Goal: Information Seeking & Learning: Learn about a topic

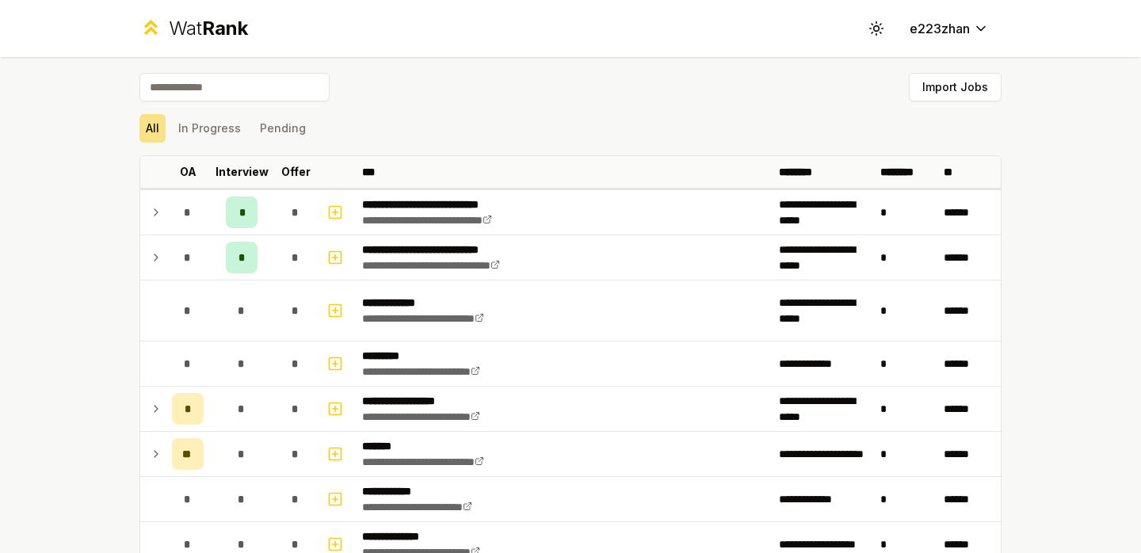
scroll to position [2104, 0]
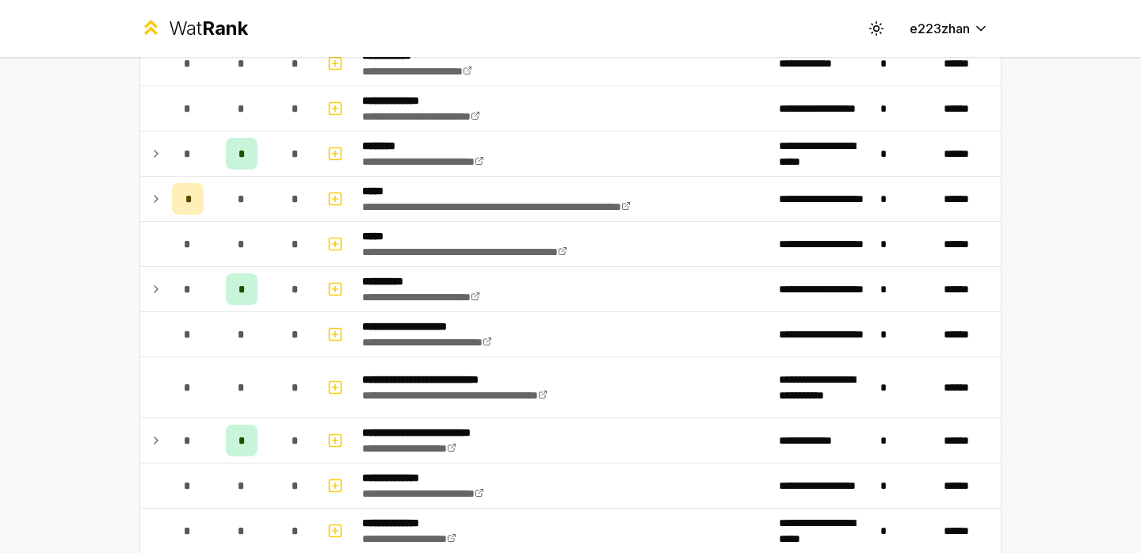
scroll to position [435, 0]
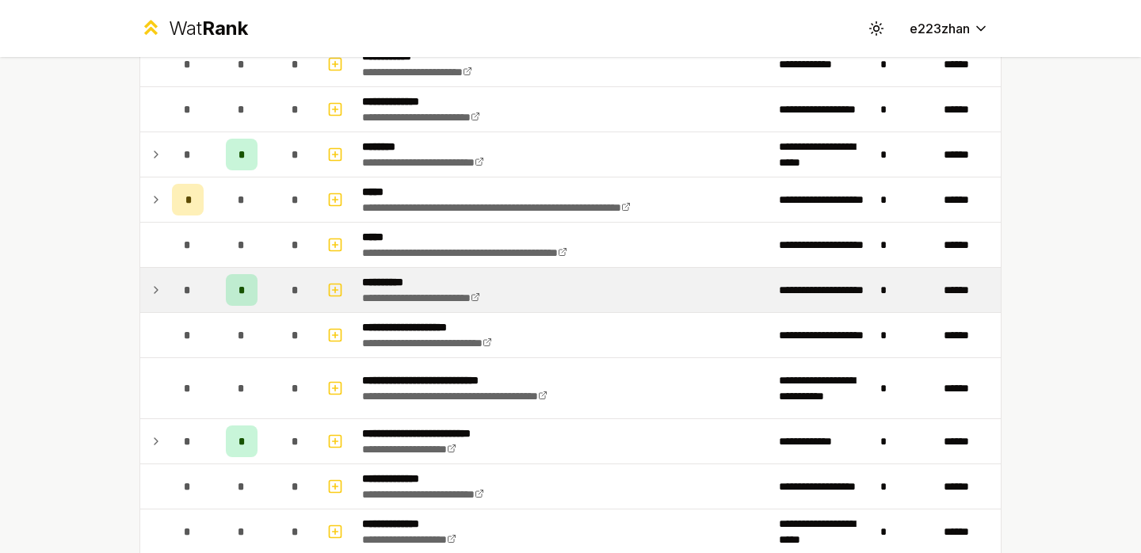
click at [273, 285] on td "*" at bounding box center [241, 290] width 63 height 44
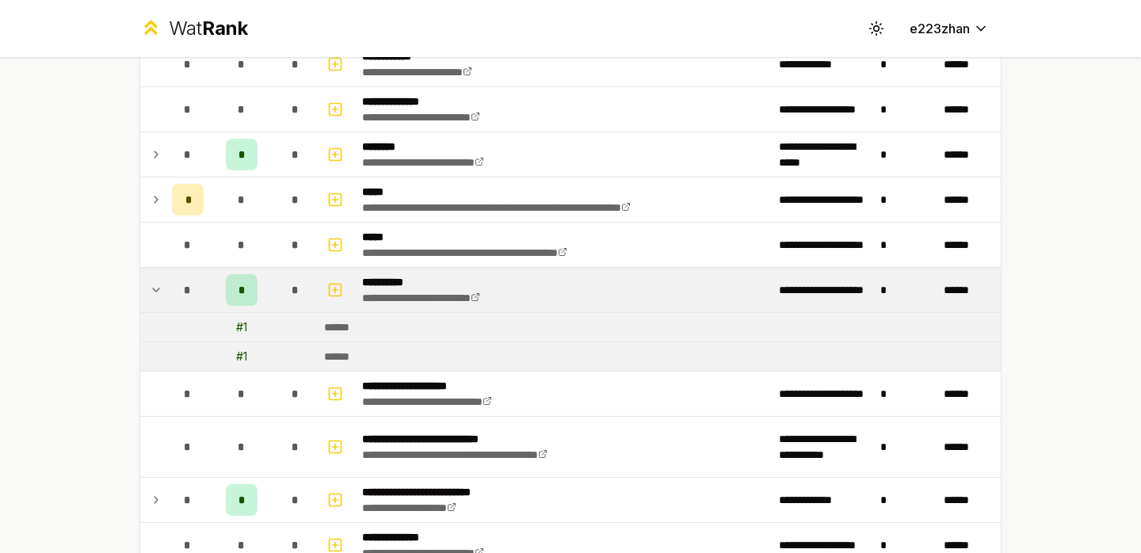
click at [288, 276] on div "*" at bounding box center [296, 290] width 32 height 32
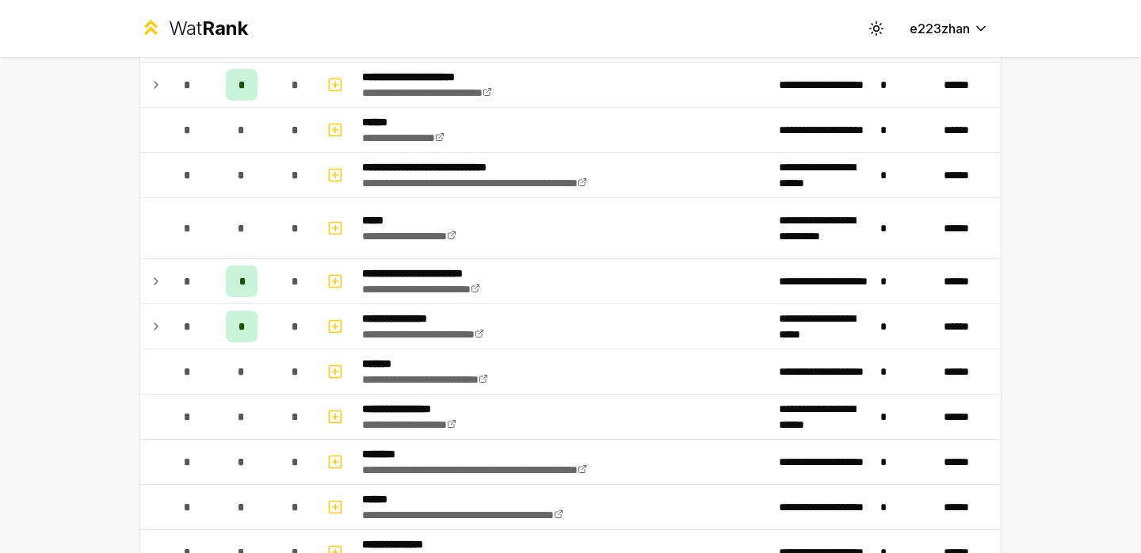
scroll to position [1014, 0]
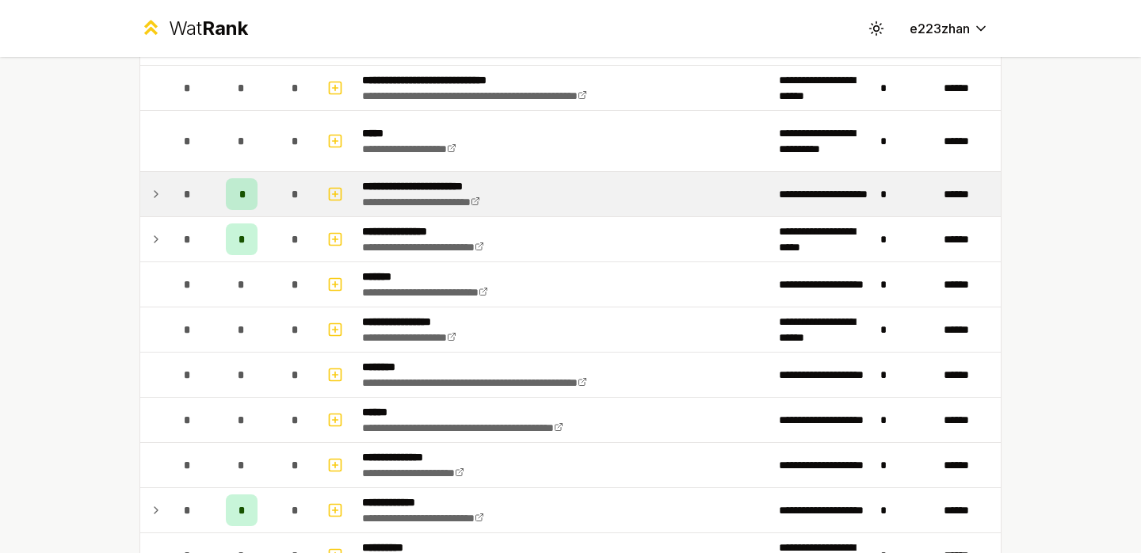
click at [289, 199] on div "*" at bounding box center [296, 194] width 32 height 32
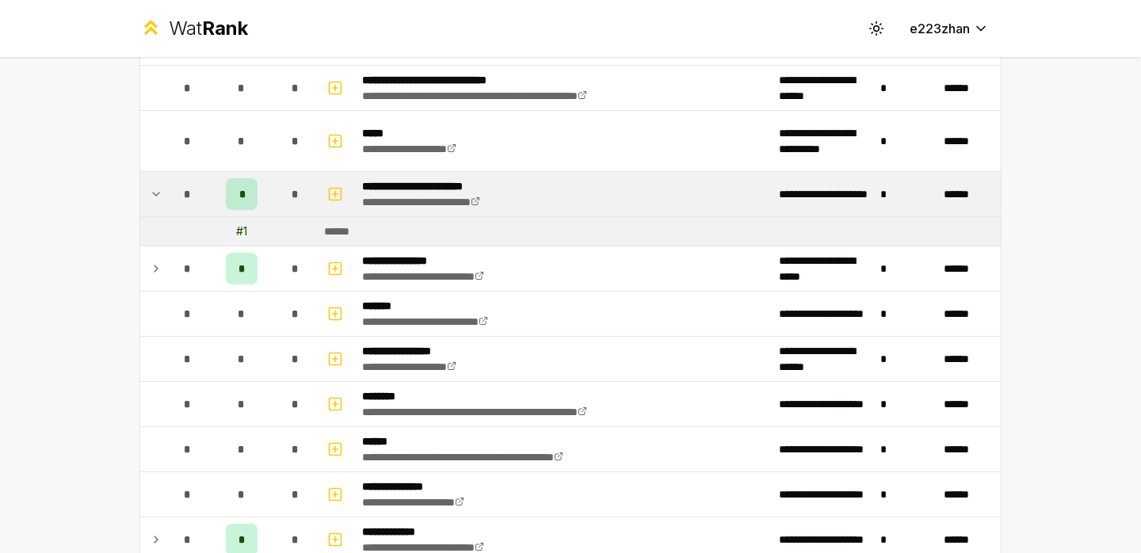
click at [289, 199] on div "*" at bounding box center [296, 194] width 32 height 32
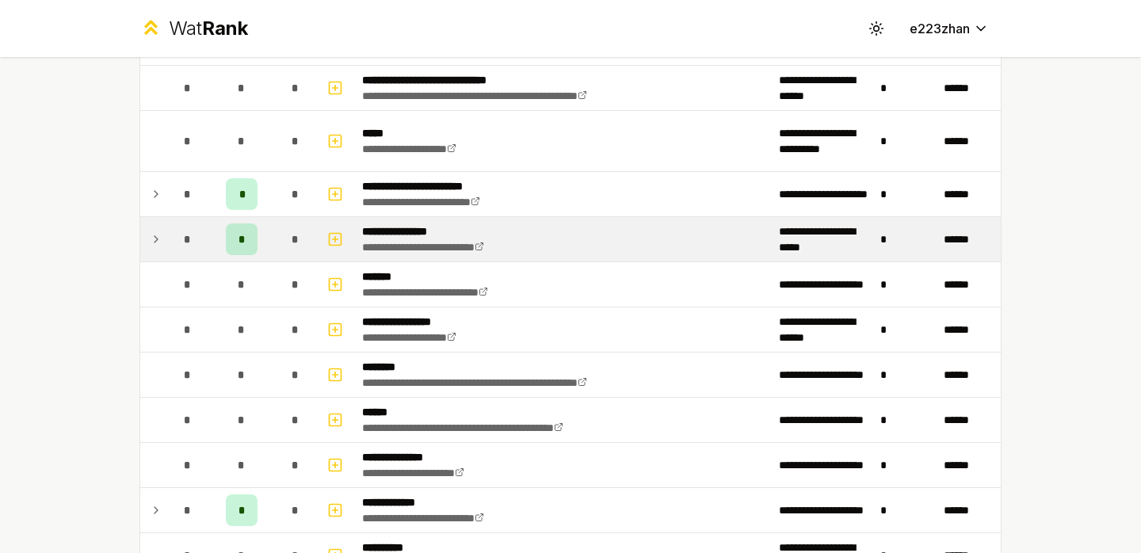
click at [280, 246] on div "*" at bounding box center [296, 239] width 32 height 32
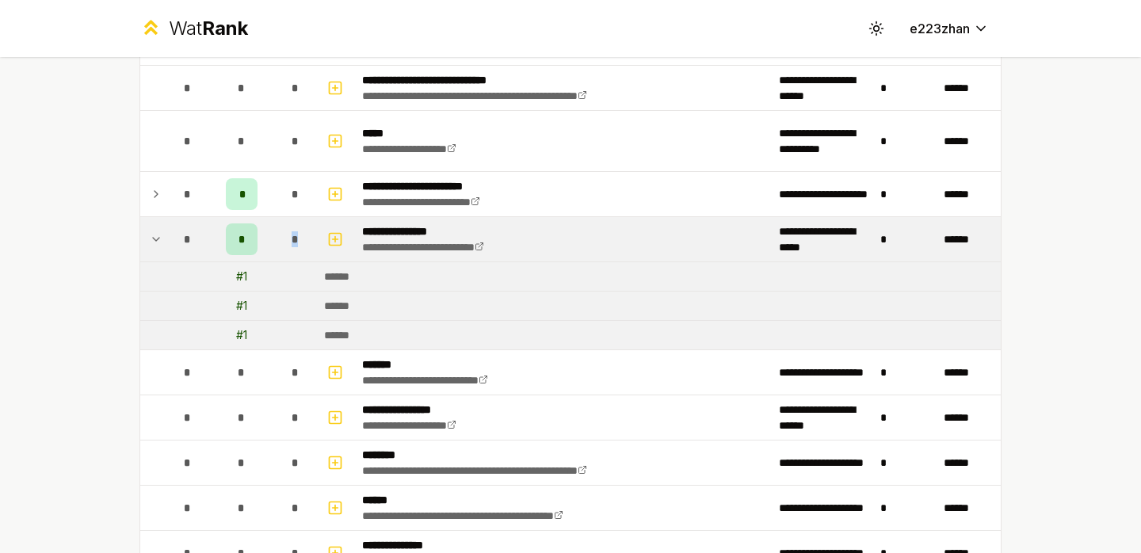
click at [280, 246] on div "*" at bounding box center [296, 239] width 32 height 32
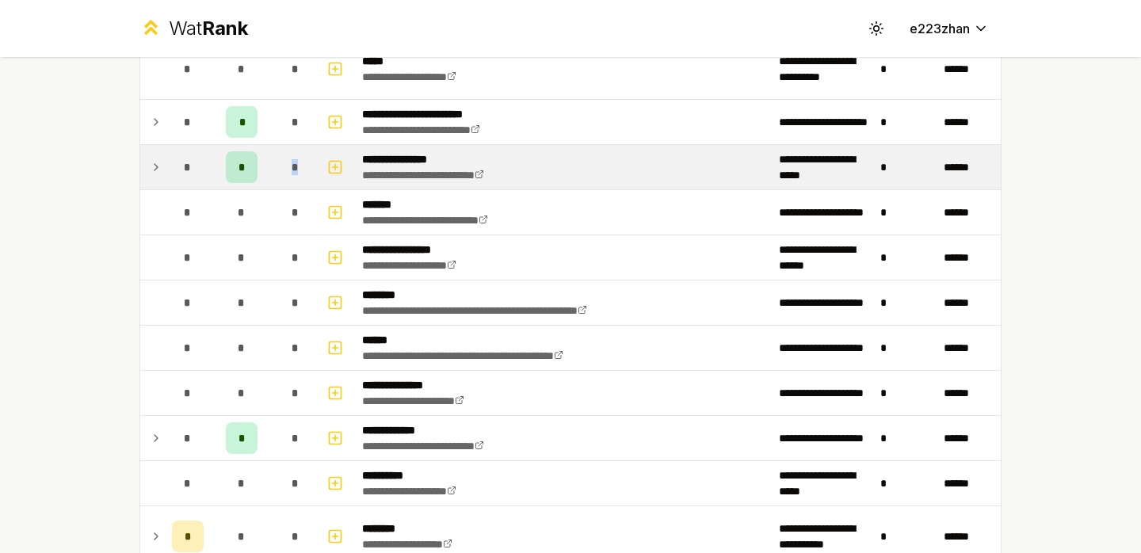
scroll to position [1122, 0]
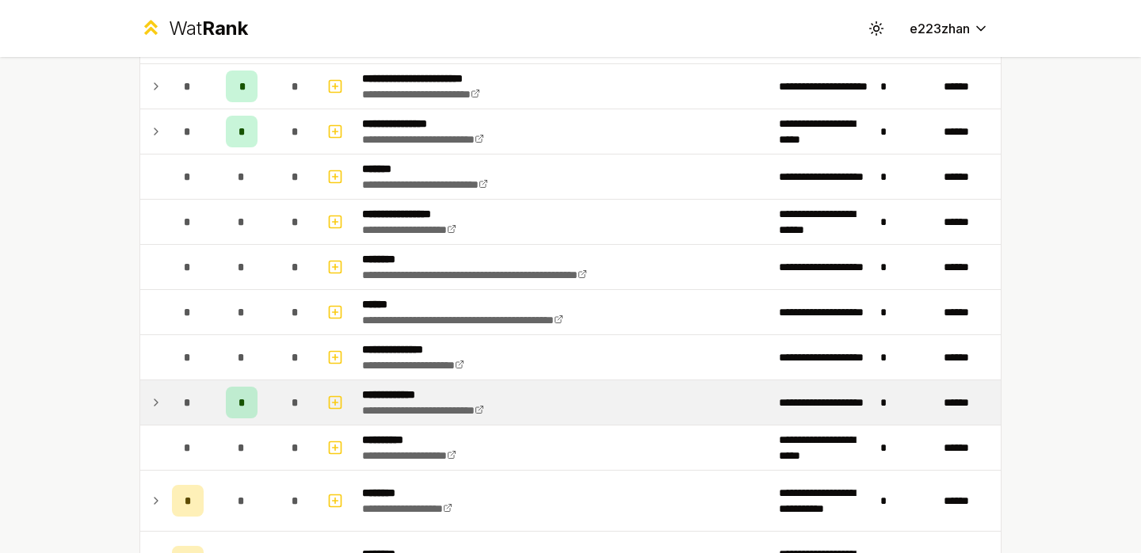
click at [287, 399] on div "*" at bounding box center [296, 403] width 32 height 32
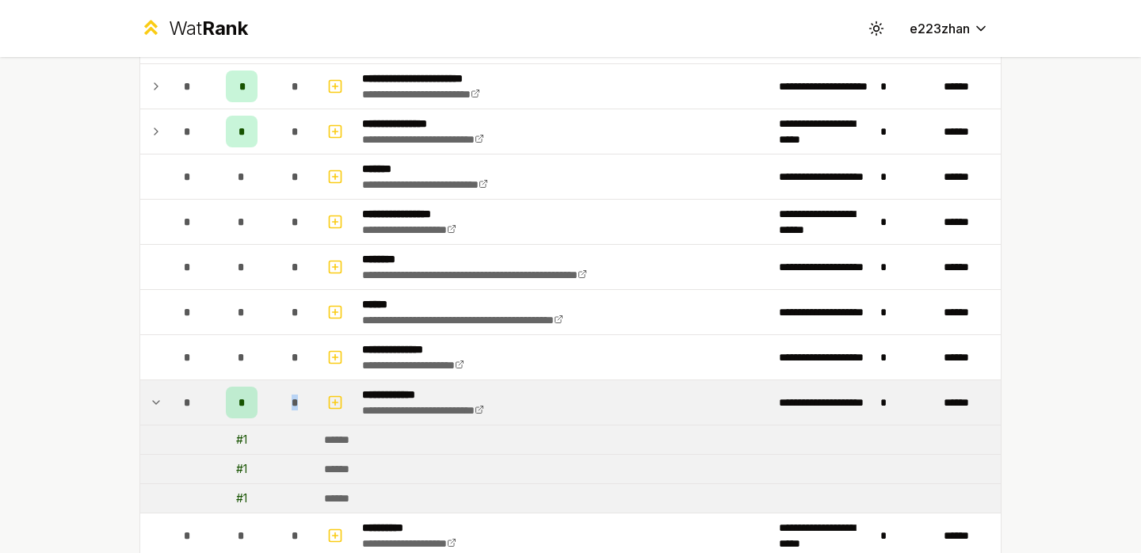
click at [287, 399] on div "*" at bounding box center [296, 403] width 32 height 32
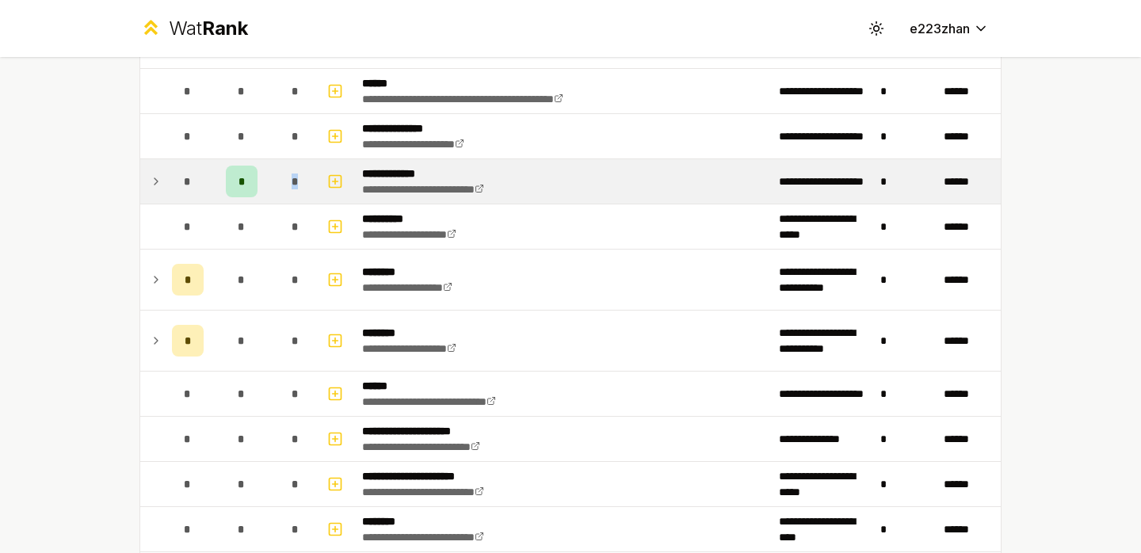
scroll to position [1388, 0]
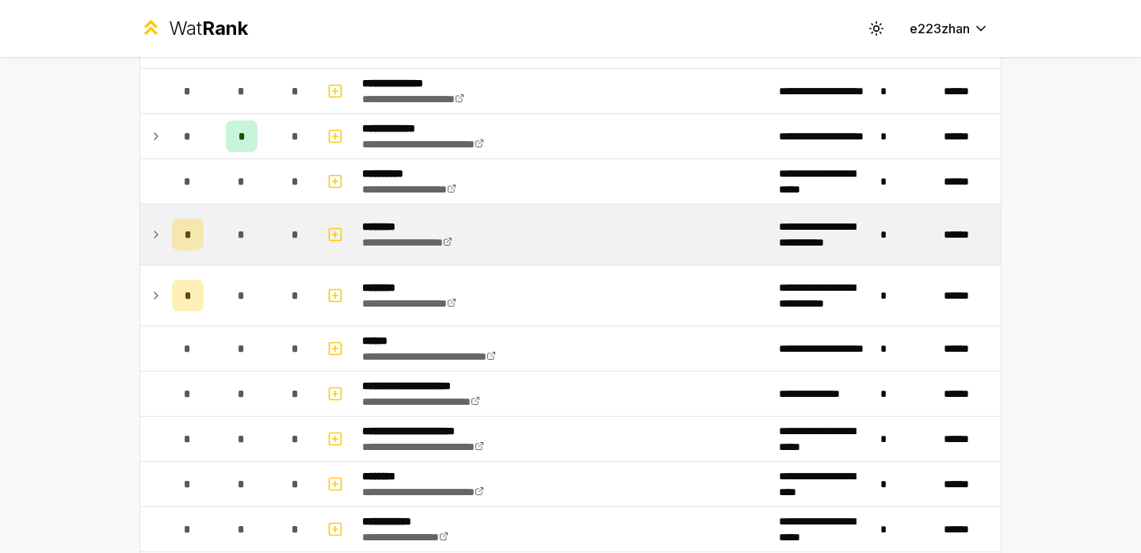
click at [269, 216] on td "*" at bounding box center [241, 234] width 63 height 60
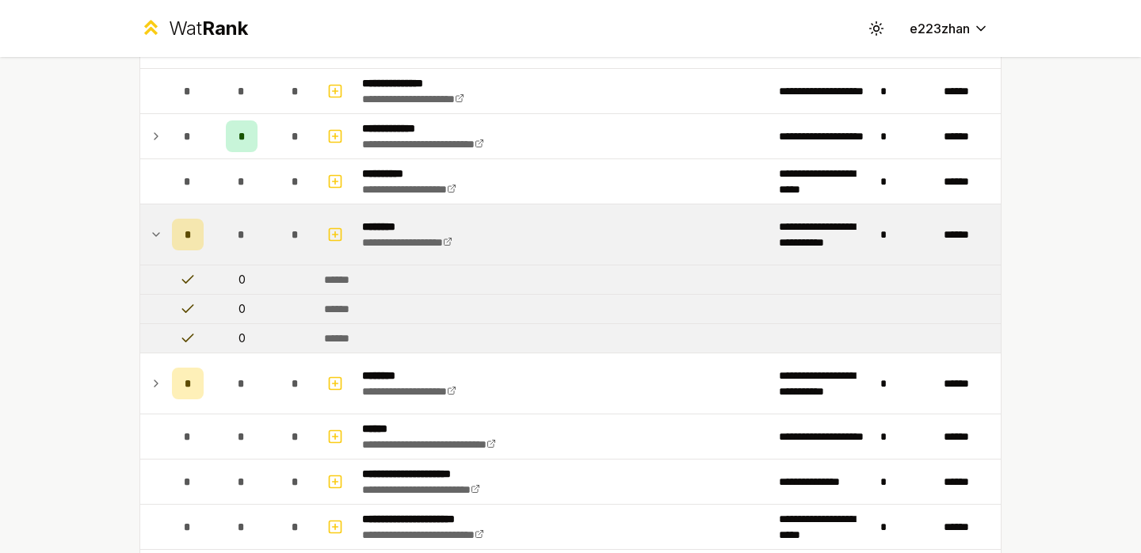
click at [269, 237] on td "*" at bounding box center [241, 234] width 63 height 60
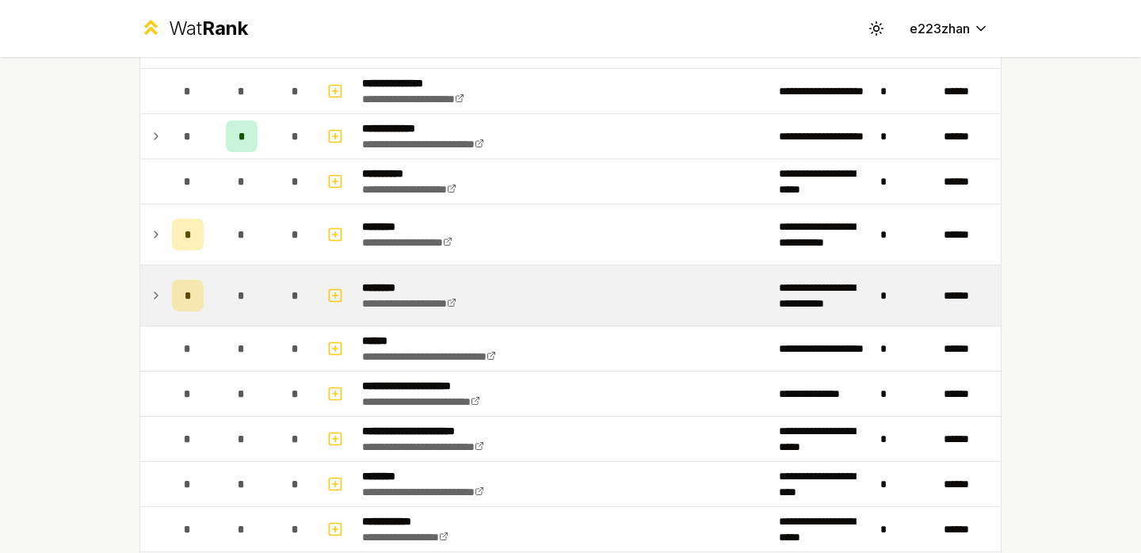
click at [274, 271] on td "*" at bounding box center [295, 295] width 44 height 60
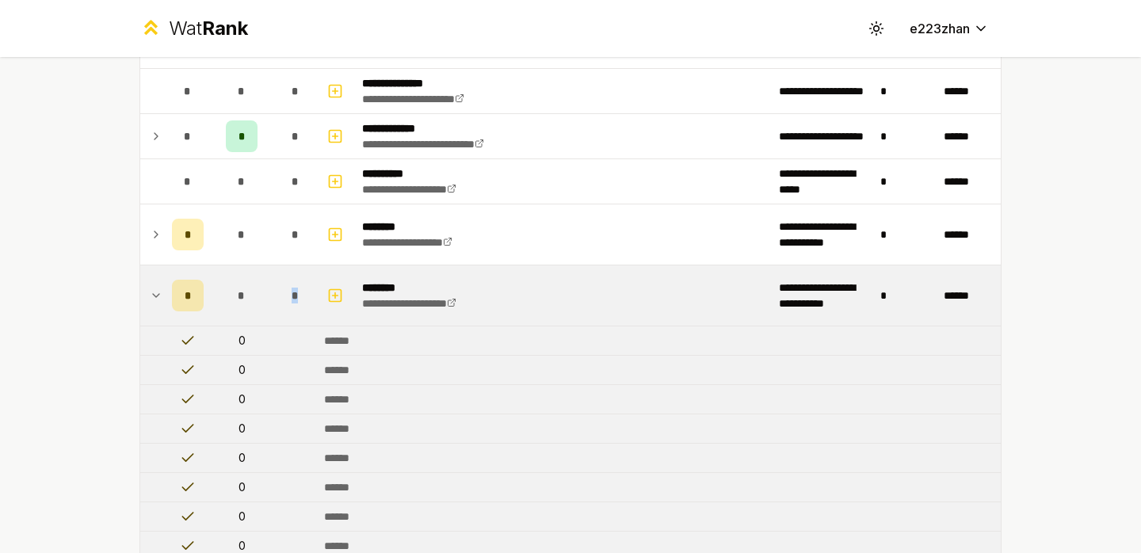
click at [274, 271] on td "*" at bounding box center [295, 295] width 44 height 60
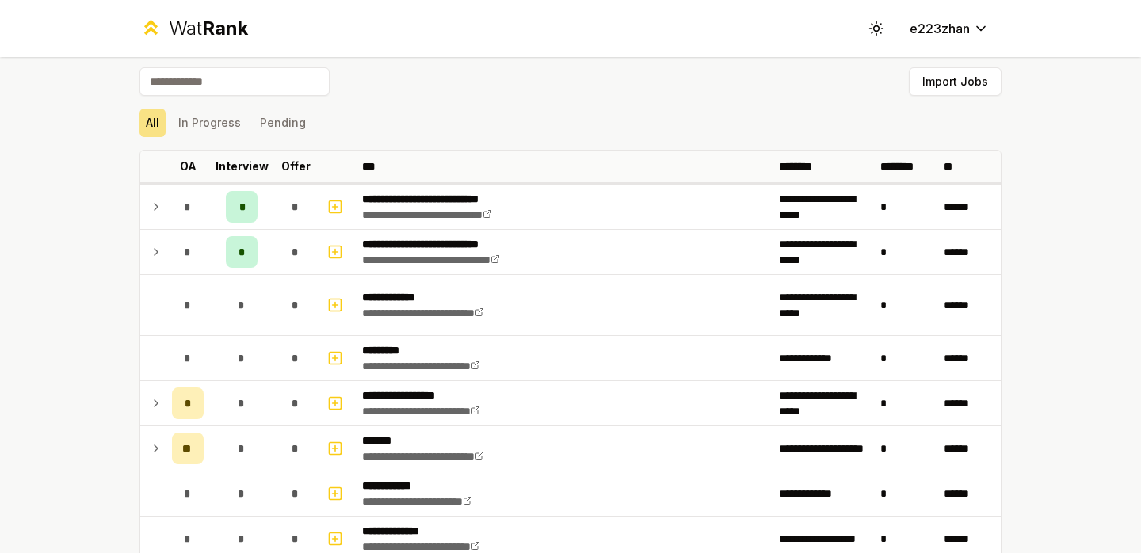
scroll to position [0, 0]
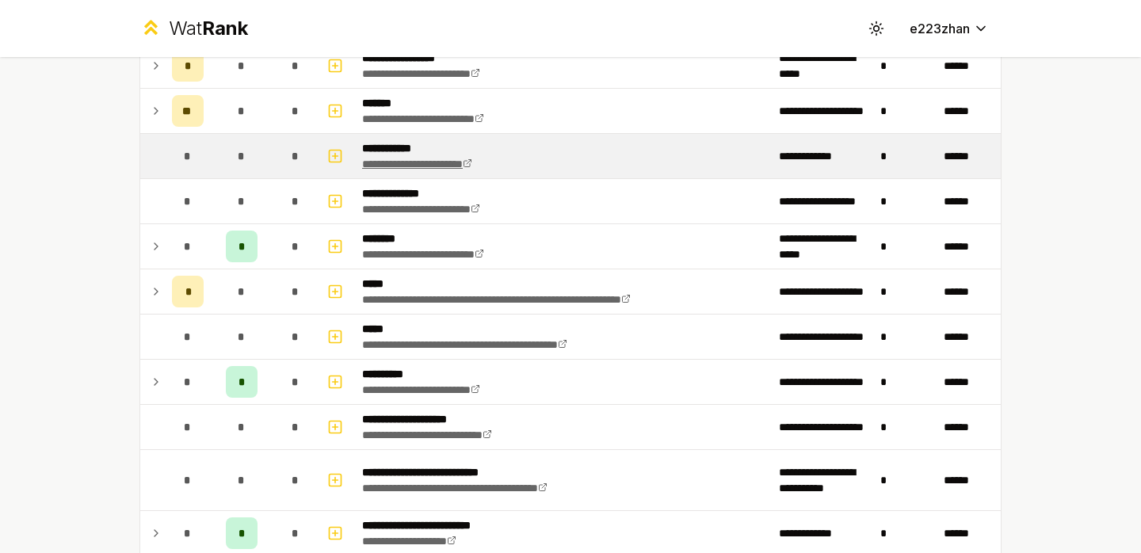
scroll to position [353, 0]
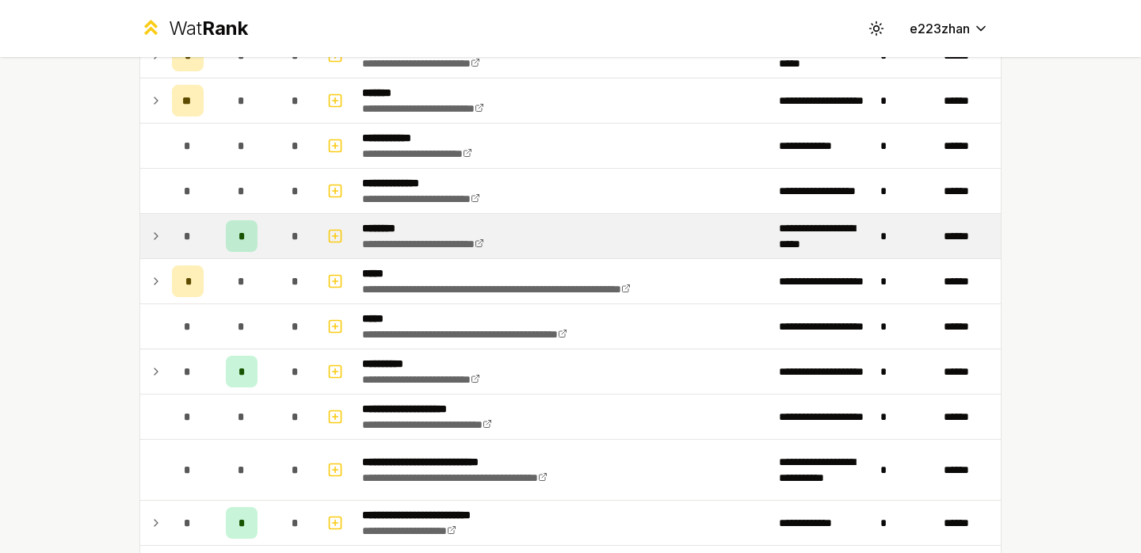
click at [585, 237] on td "**********" at bounding box center [564, 236] width 417 height 44
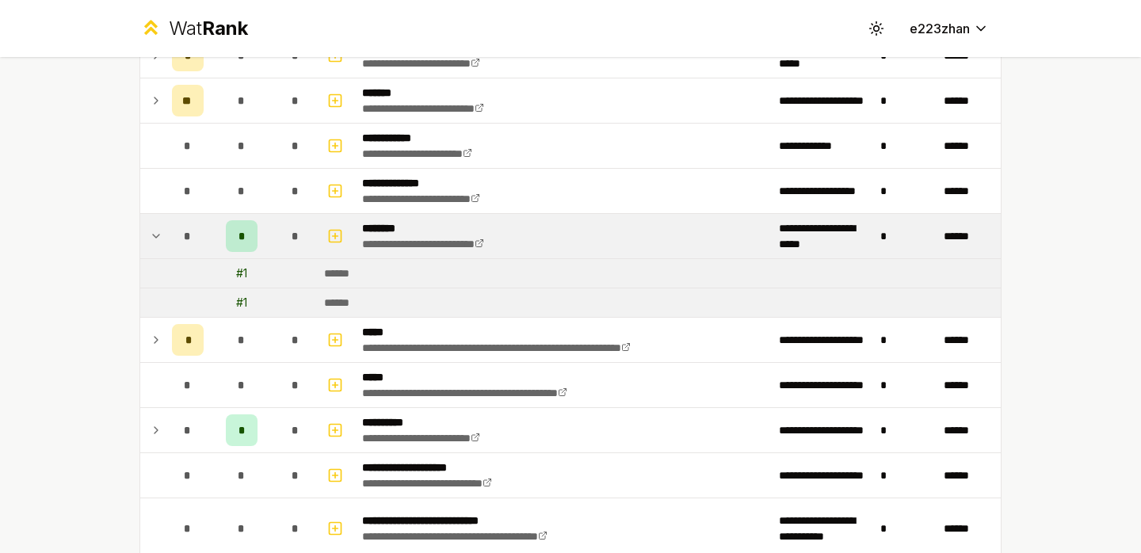
click at [585, 237] on td "**********" at bounding box center [564, 236] width 417 height 44
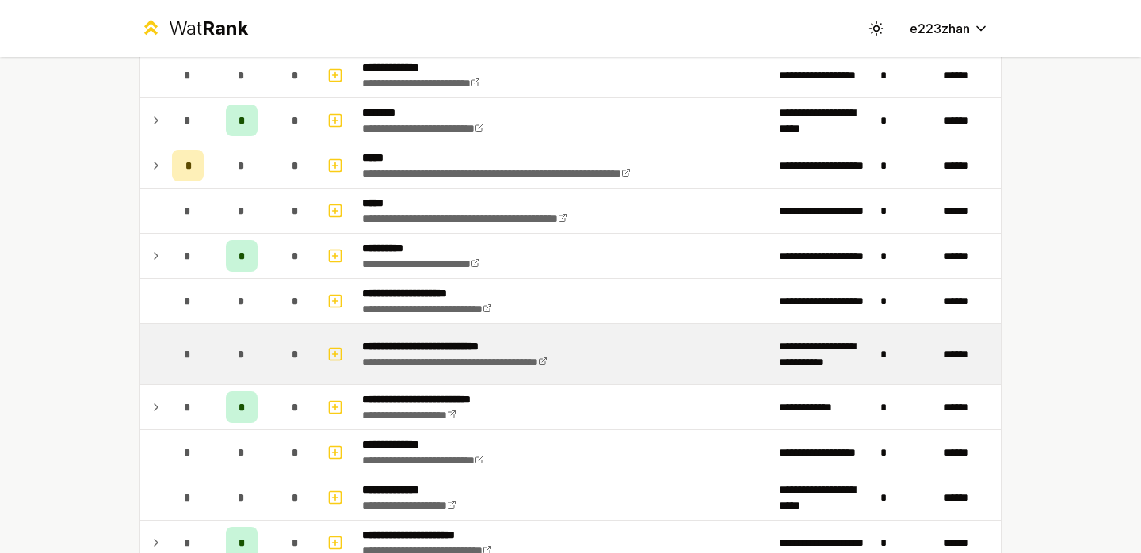
scroll to position [475, 0]
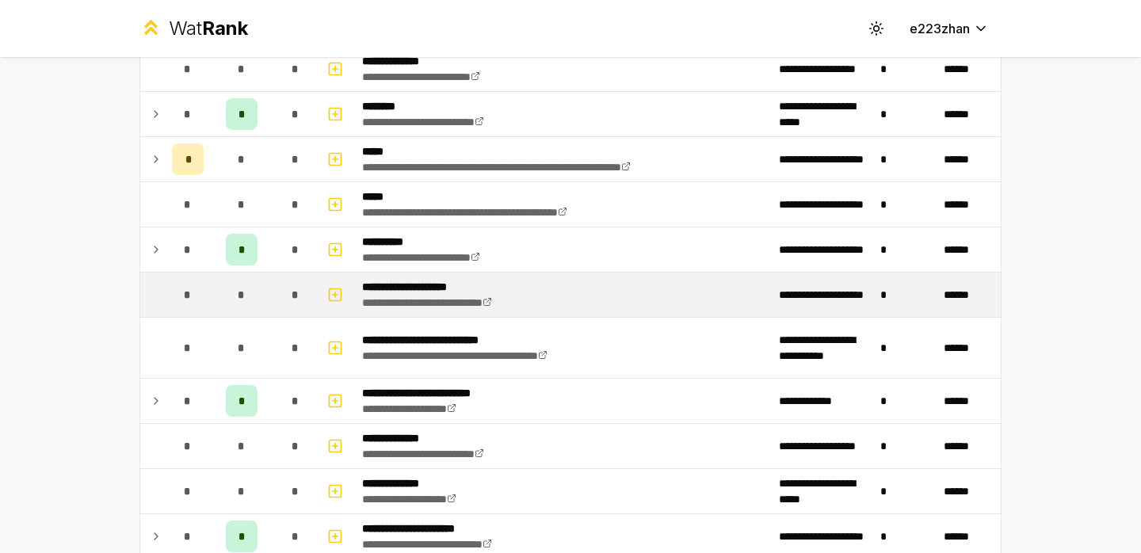
click at [562, 307] on td "**********" at bounding box center [564, 295] width 417 height 44
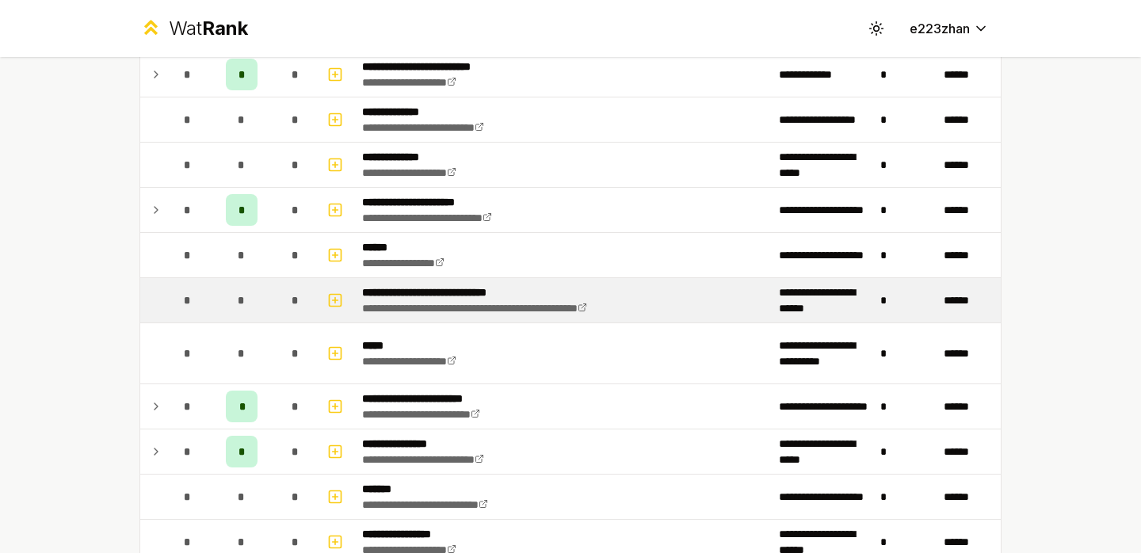
scroll to position [846, 0]
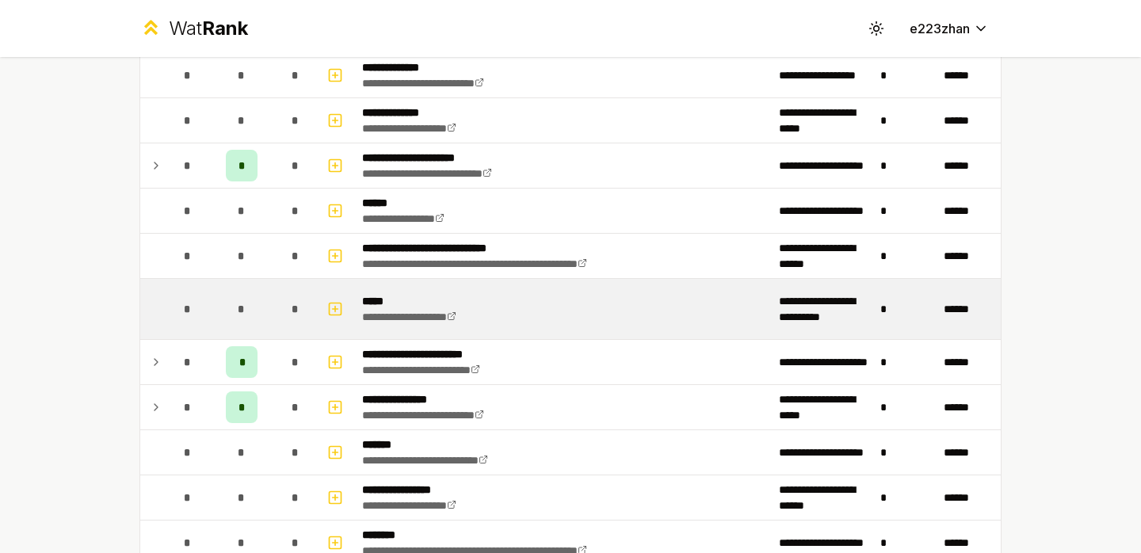
click at [555, 306] on td "**********" at bounding box center [564, 309] width 417 height 60
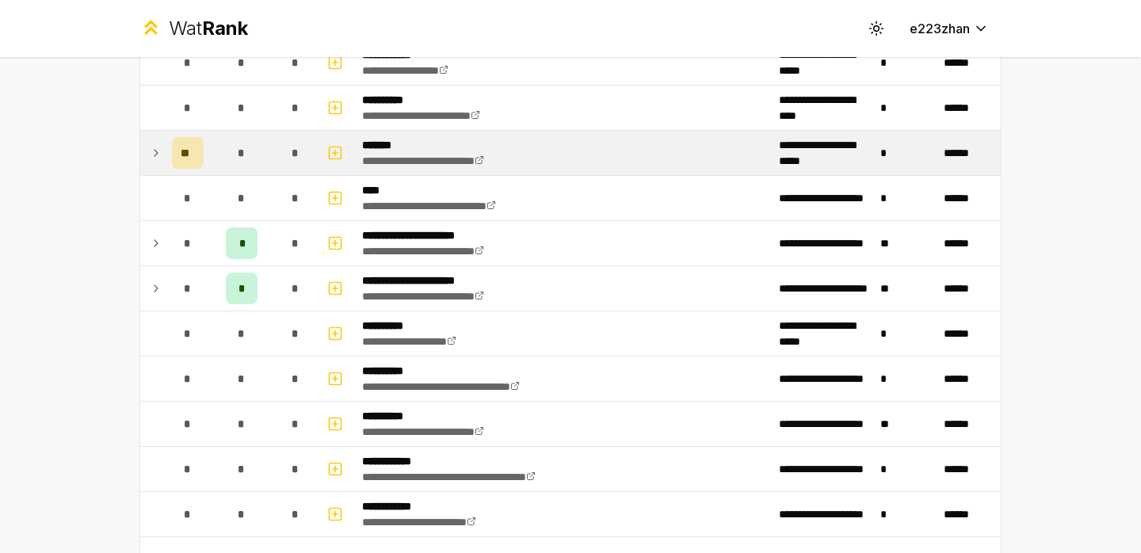
scroll to position [1849, 0]
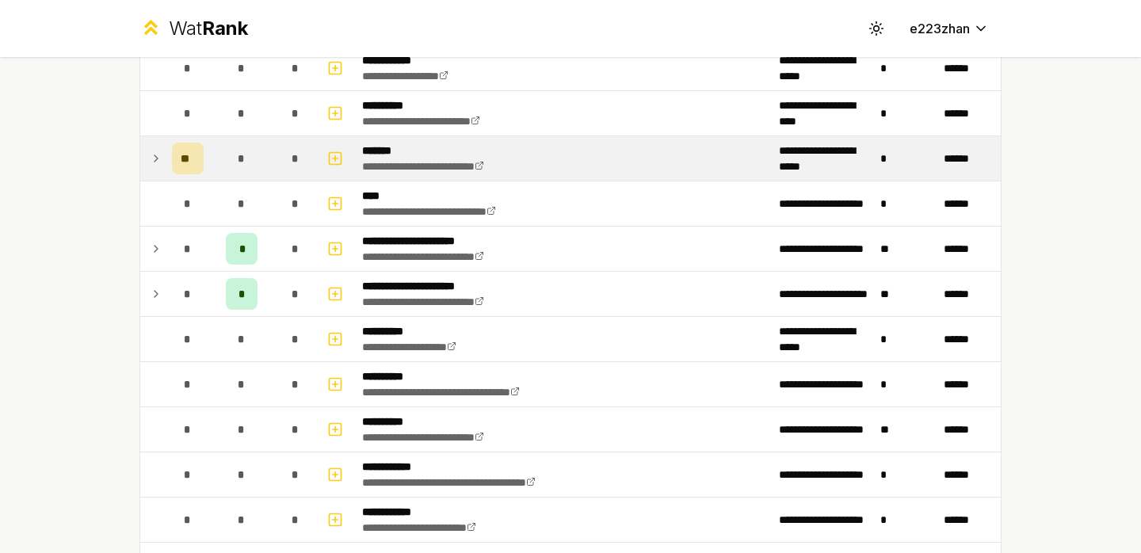
click at [276, 153] on td "*" at bounding box center [295, 158] width 44 height 44
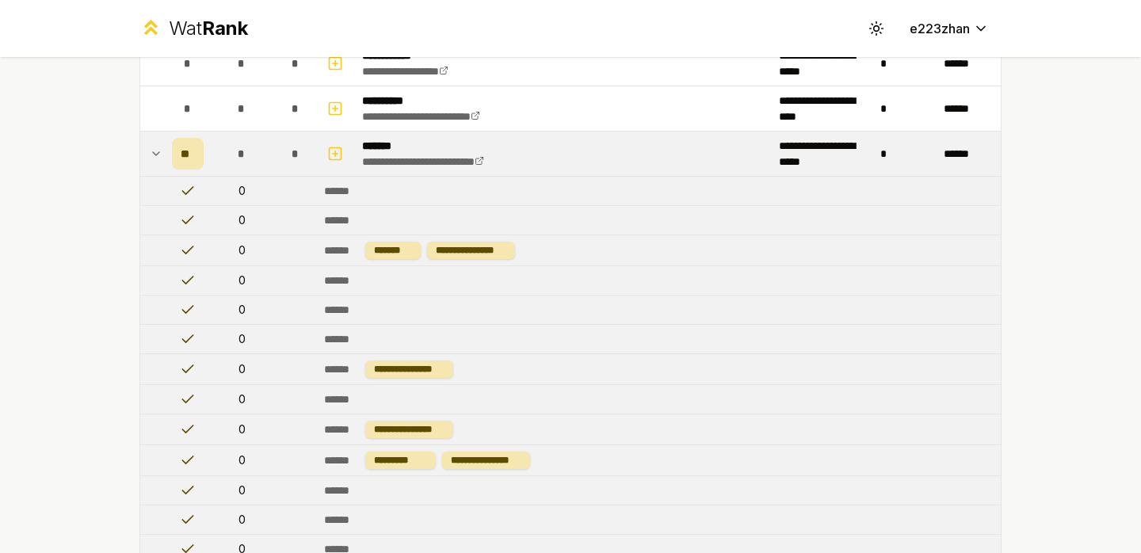
click at [278, 147] on td "*" at bounding box center [295, 154] width 44 height 44
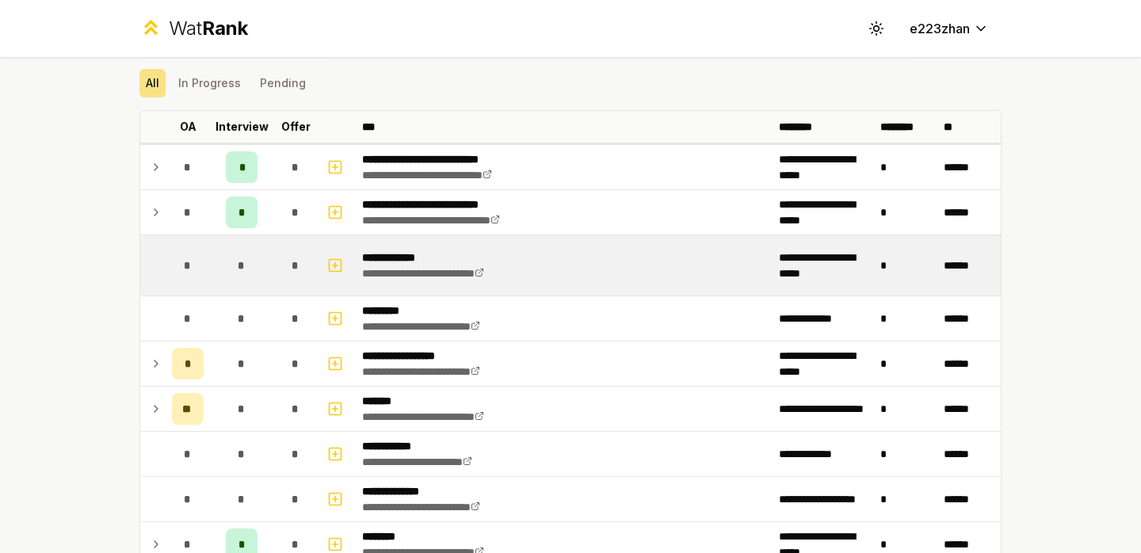
scroll to position [112, 0]
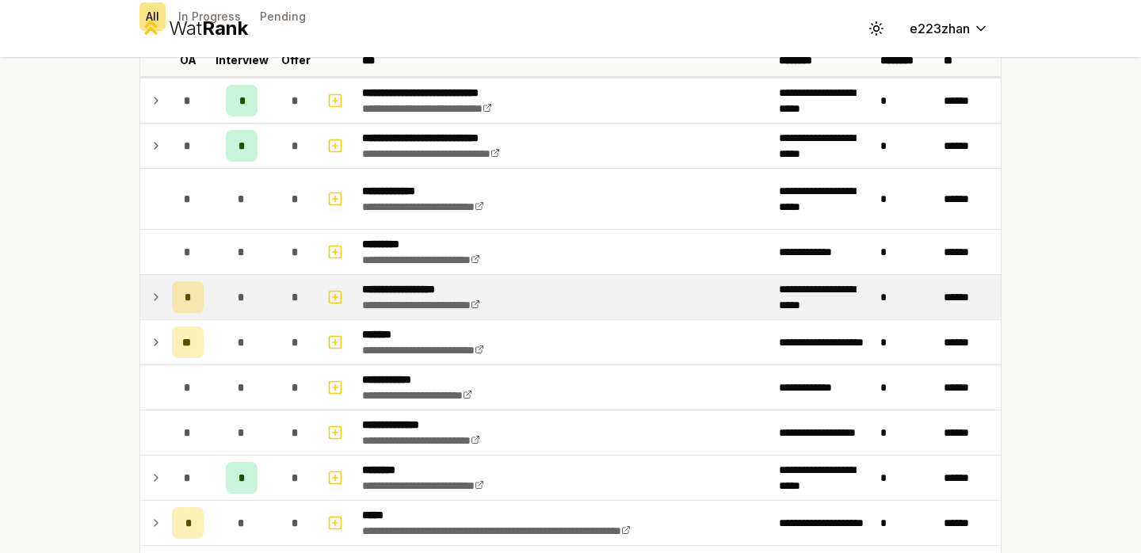
click at [219, 286] on td "*" at bounding box center [241, 297] width 63 height 44
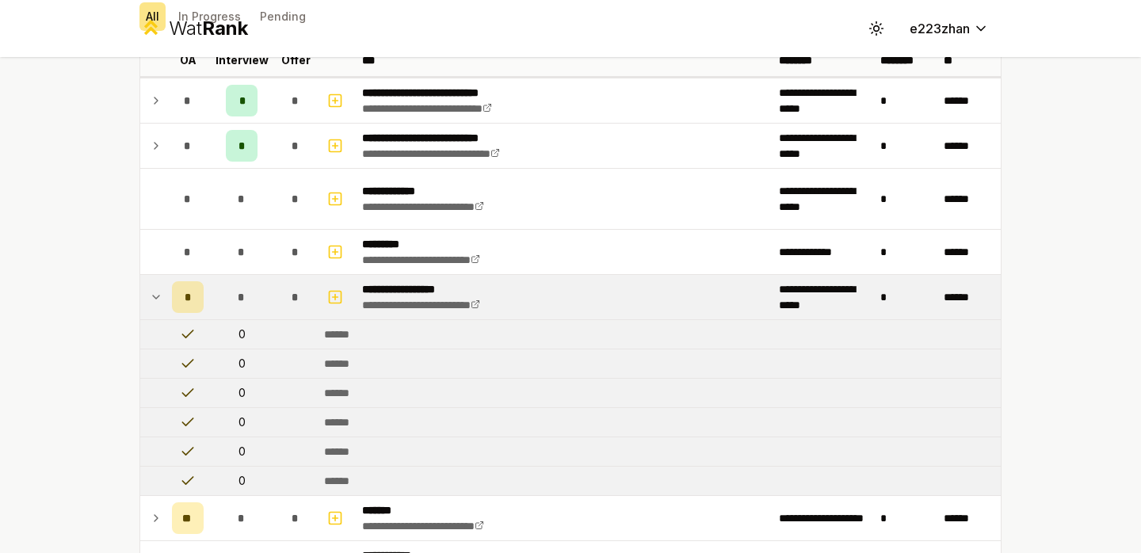
click at [219, 286] on td "*" at bounding box center [241, 297] width 63 height 44
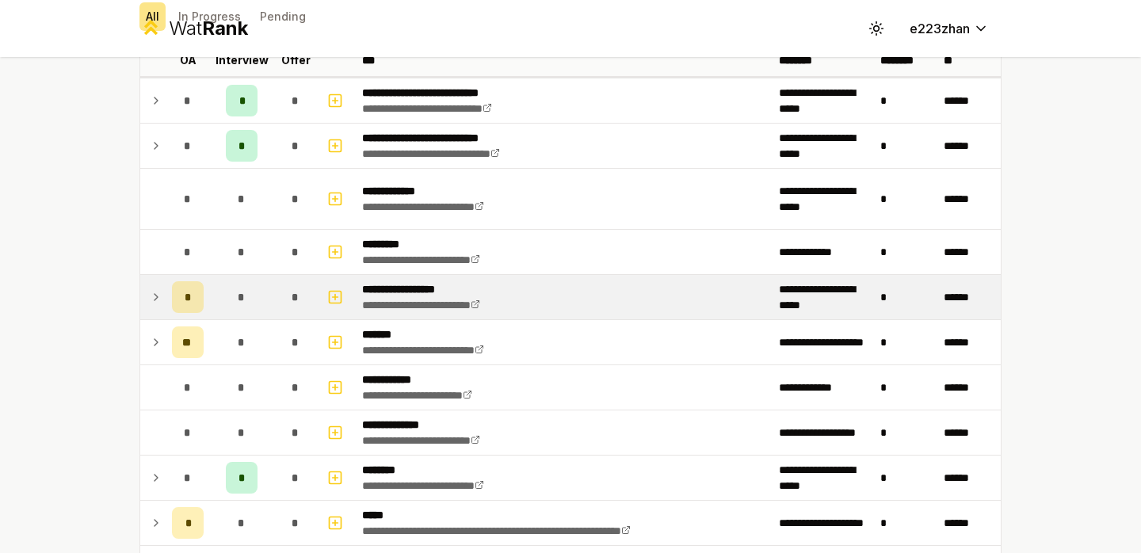
click at [219, 309] on td "*" at bounding box center [241, 297] width 63 height 44
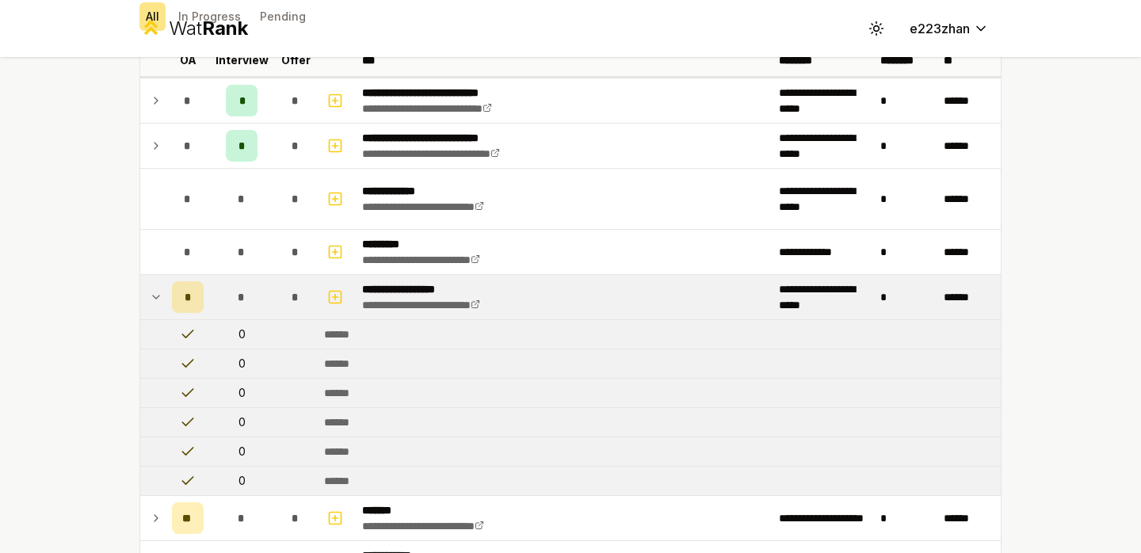
click at [219, 319] on tr "**********" at bounding box center [570, 297] width 860 height 45
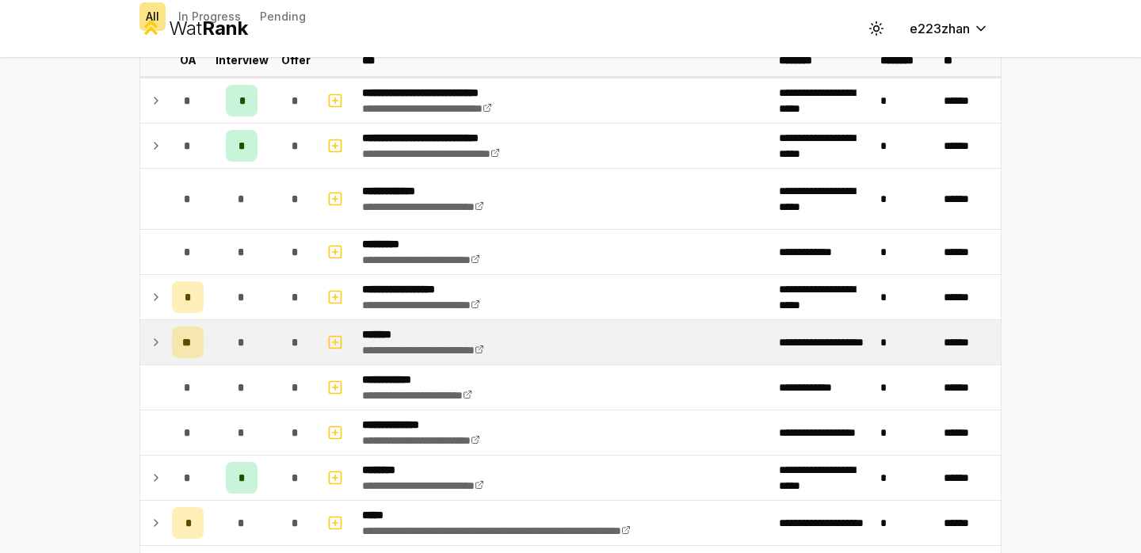
click at [219, 323] on td "*" at bounding box center [241, 342] width 63 height 44
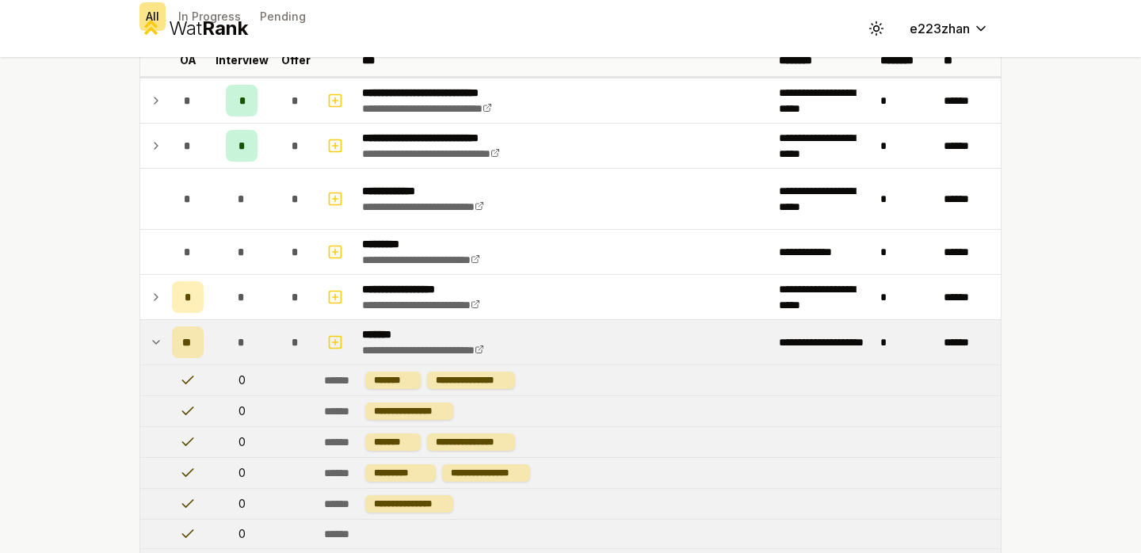
click at [219, 322] on td "*" at bounding box center [241, 342] width 63 height 44
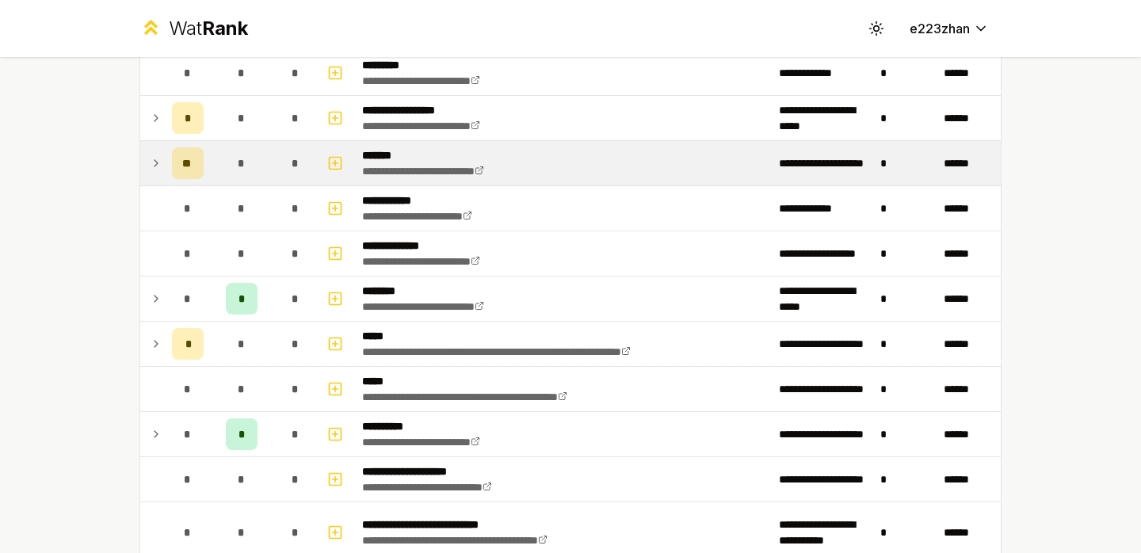
scroll to position [294, 0]
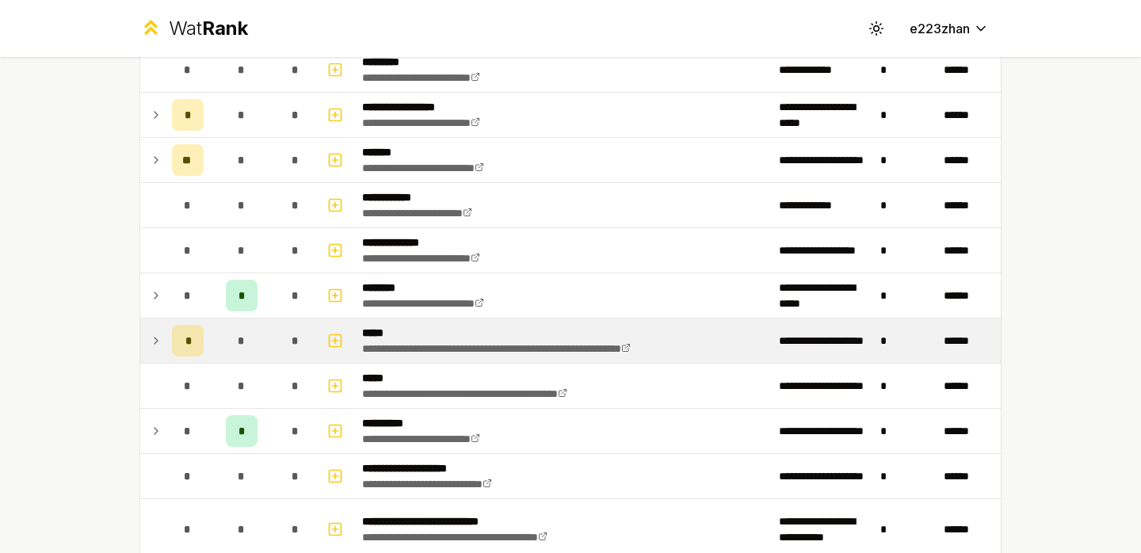
click at [219, 330] on td "*" at bounding box center [241, 340] width 63 height 44
